Goal: Transaction & Acquisition: Subscribe to service/newsletter

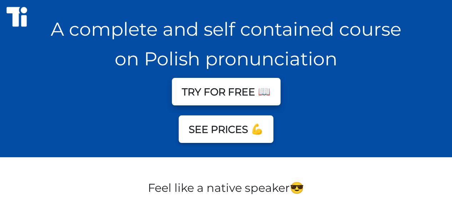
click at [215, 107] on div "TRY FOR FREE 📖" at bounding box center [226, 95] width 452 height 28
click at [224, 98] on button "TRY FOR FREE 📖" at bounding box center [226, 92] width 109 height 28
click at [227, 90] on button "TRY FOR FREE 📖" at bounding box center [226, 92] width 109 height 28
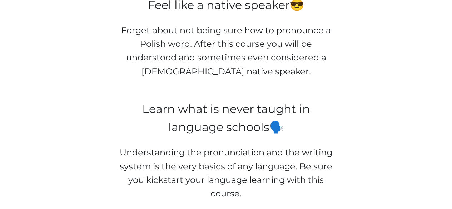
scroll to position [366, 0]
